Goal: Information Seeking & Learning: Learn about a topic

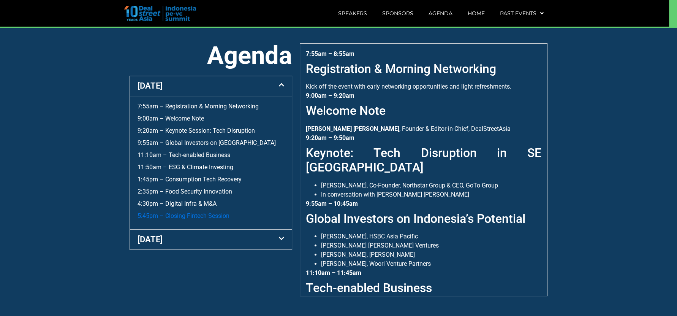
scroll to position [289, 0]
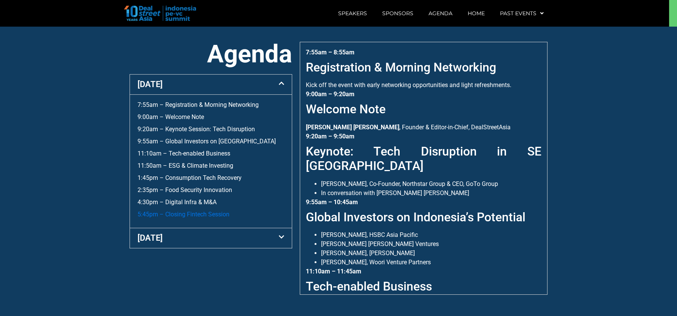
click at [208, 210] on link "5:45pm – Closing Fintech Session" at bounding box center [184, 213] width 92 height 7
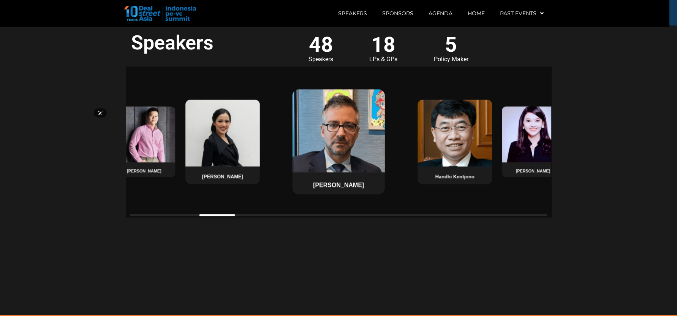
scroll to position [588, 0]
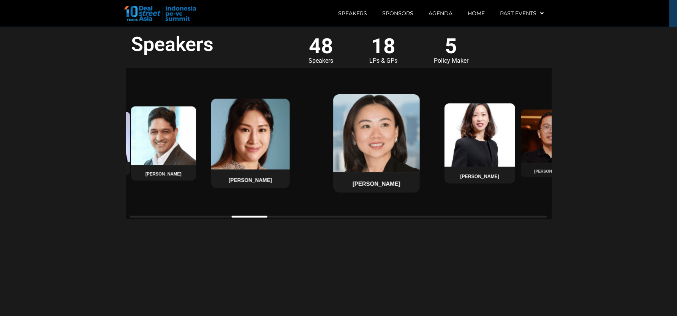
drag, startPoint x: 241, startPoint y: 217, endPoint x: 272, endPoint y: 215, distance: 31.3
click at [272, 215] on div "Handhi Kentjono Pradita Astarina [PERSON_NAME] Handhi Kentjono Pradita Astarina…" at bounding box center [338, 143] width 425 height 150
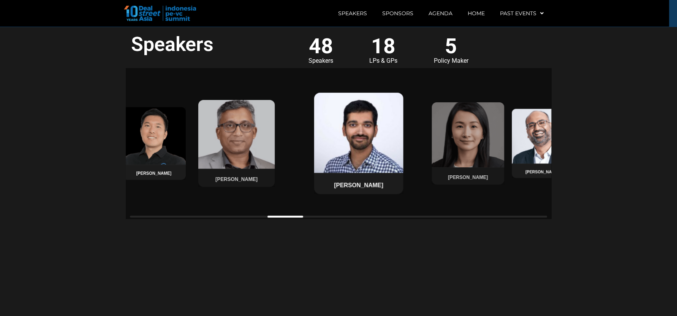
drag, startPoint x: 263, startPoint y: 217, endPoint x: 296, endPoint y: 227, distance: 35.0
click at [296, 227] on section "Speakers 48 Speakers 18 LPs & GPs 5 Policy Maker [PERSON_NAME] [PERSON_NAME] [P…" at bounding box center [338, 171] width 677 height 289
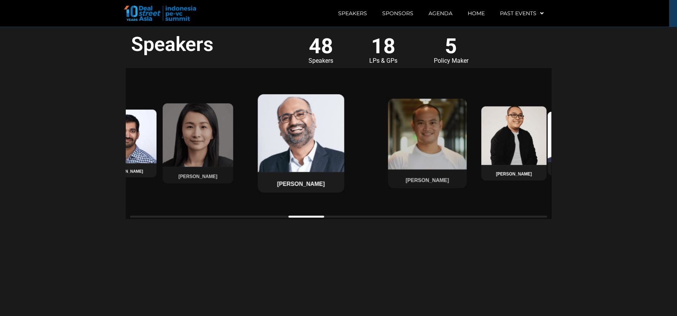
drag, startPoint x: 291, startPoint y: 216, endPoint x: 311, endPoint y: 199, distance: 26.1
click at [311, 199] on div "[PERSON_NAME] [PERSON_NAME] [PERSON_NAME] [PERSON_NAME] [PERSON_NAME] [PERSON_N…" at bounding box center [338, 143] width 425 height 150
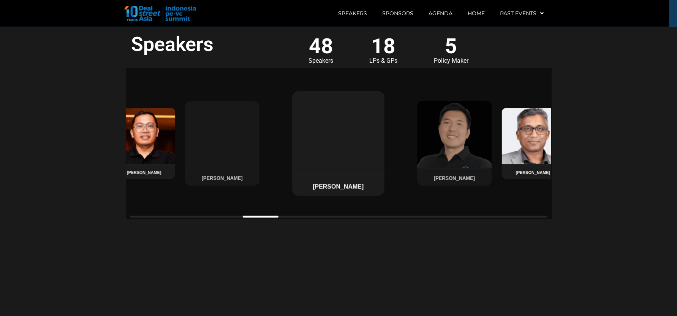
drag, startPoint x: 432, startPoint y: 179, endPoint x: 169, endPoint y: 192, distance: 262.8
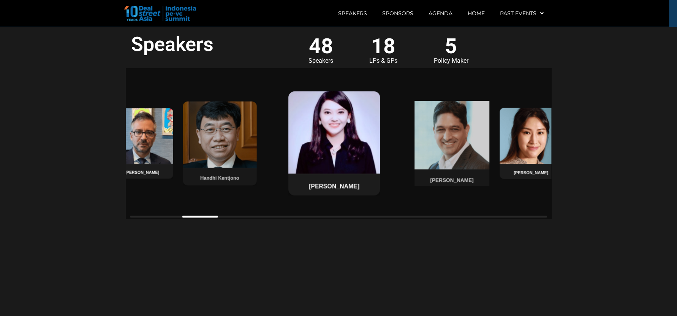
drag, startPoint x: 456, startPoint y: 180, endPoint x: 356, endPoint y: 185, distance: 100.4
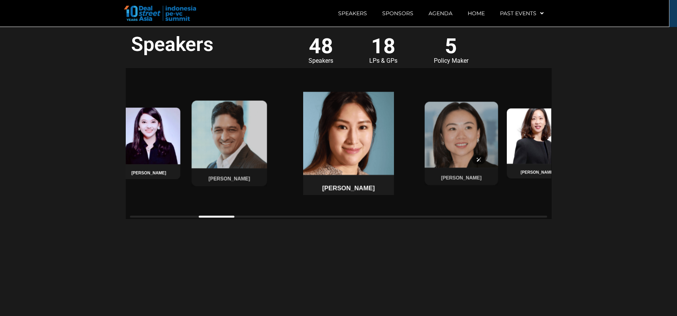
drag, startPoint x: 449, startPoint y: 168, endPoint x: 344, endPoint y: 169, distance: 105.6
click at [344, 169] on img at bounding box center [348, 132] width 95 height 86
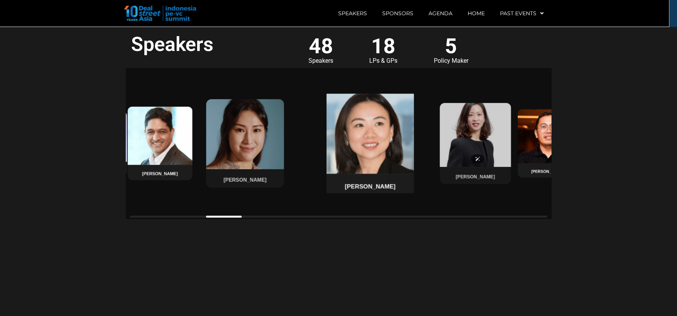
drag, startPoint x: 427, startPoint y: 168, endPoint x: 338, endPoint y: 172, distance: 89.0
click at [338, 172] on img at bounding box center [370, 132] width 92 height 83
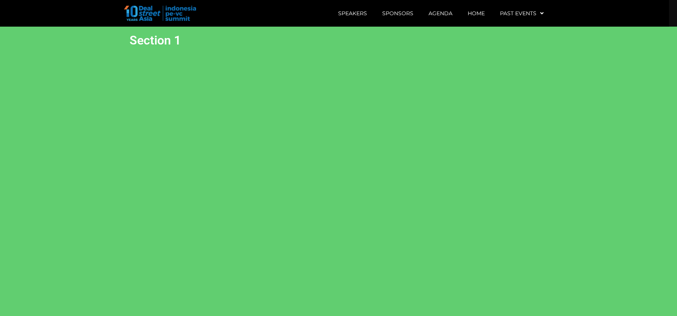
scroll to position [0, 0]
drag, startPoint x: 620, startPoint y: 156, endPoint x: 648, endPoint y: 154, distance: 27.8
click at [648, 154] on section "Section 1" at bounding box center [338, 171] width 677 height 289
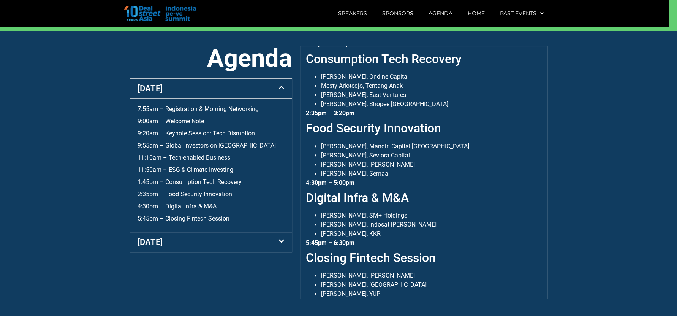
scroll to position [289, 0]
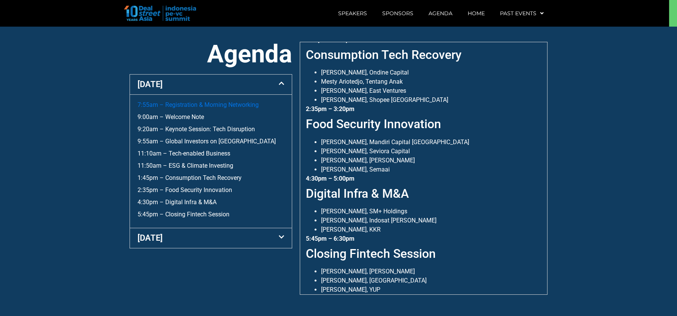
click at [217, 104] on link "7:55am – Registration & Morning Networking" at bounding box center [198, 104] width 121 height 7
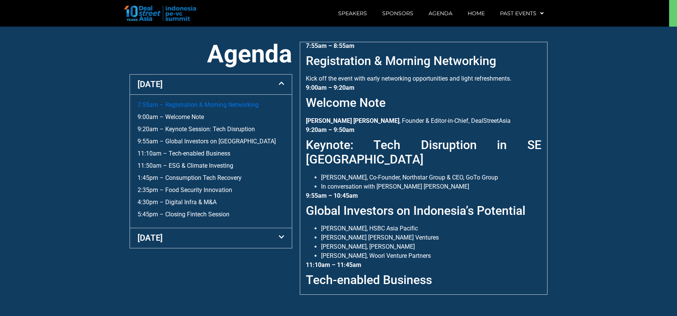
scroll to position [5, 0]
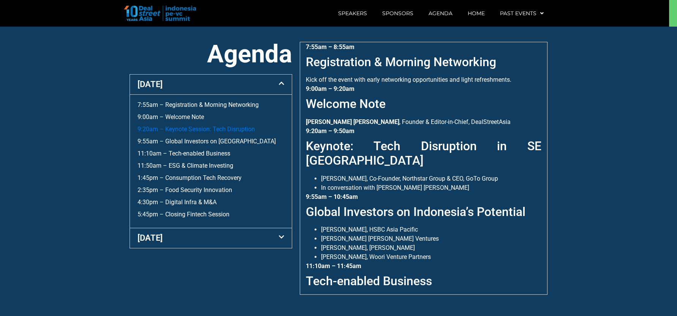
click at [204, 129] on link "9:20am – Keynote Session: Tech Disruption" at bounding box center [196, 128] width 117 height 7
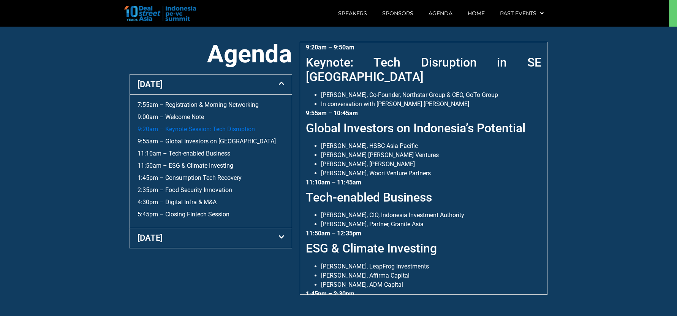
scroll to position [89, 0]
click at [194, 153] on link "11:10am – Tech-enabled Business" at bounding box center [184, 153] width 93 height 7
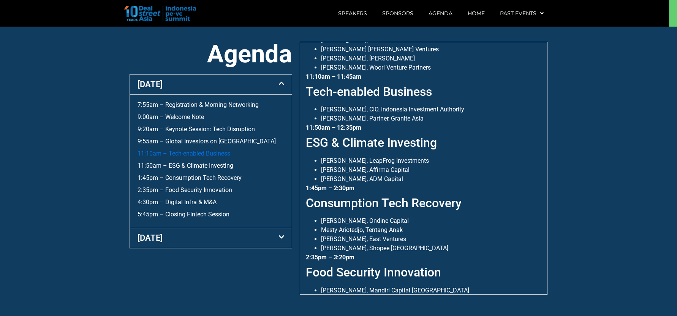
scroll to position [210, 0]
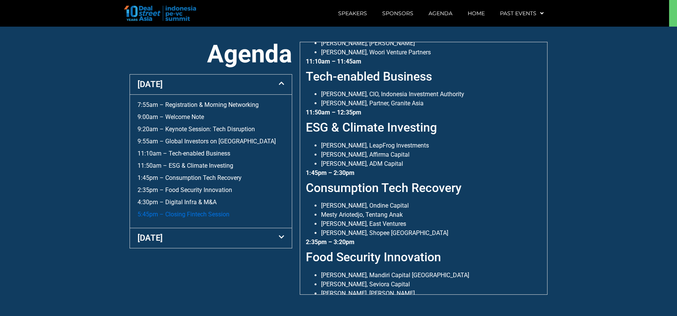
click at [192, 213] on link "5:45pm – Closing Fintech Session" at bounding box center [184, 213] width 92 height 7
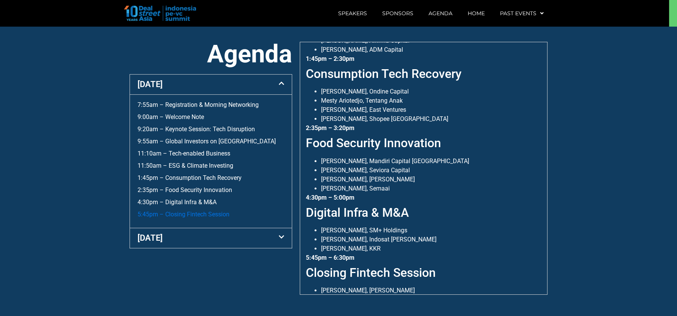
scroll to position [343, 0]
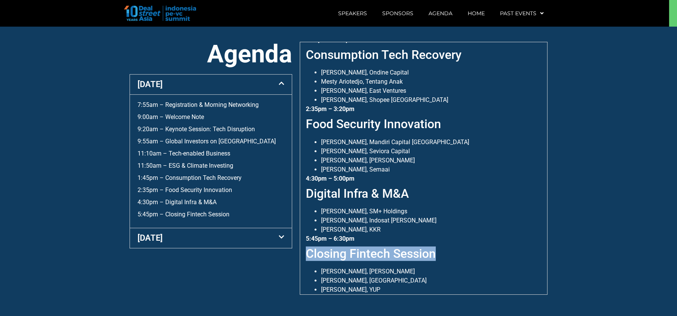
drag, startPoint x: 299, startPoint y: 240, endPoint x: 460, endPoint y: 237, distance: 161.1
click at [460, 237] on div "7:55am – 8:55am Registration & Morning Networking Kick off the event with early…" at bounding box center [424, 168] width 248 height 253
click at [460, 246] on h2 "Closing Fintech Session" at bounding box center [424, 253] width 236 height 14
